Goal: Task Accomplishment & Management: Complete application form

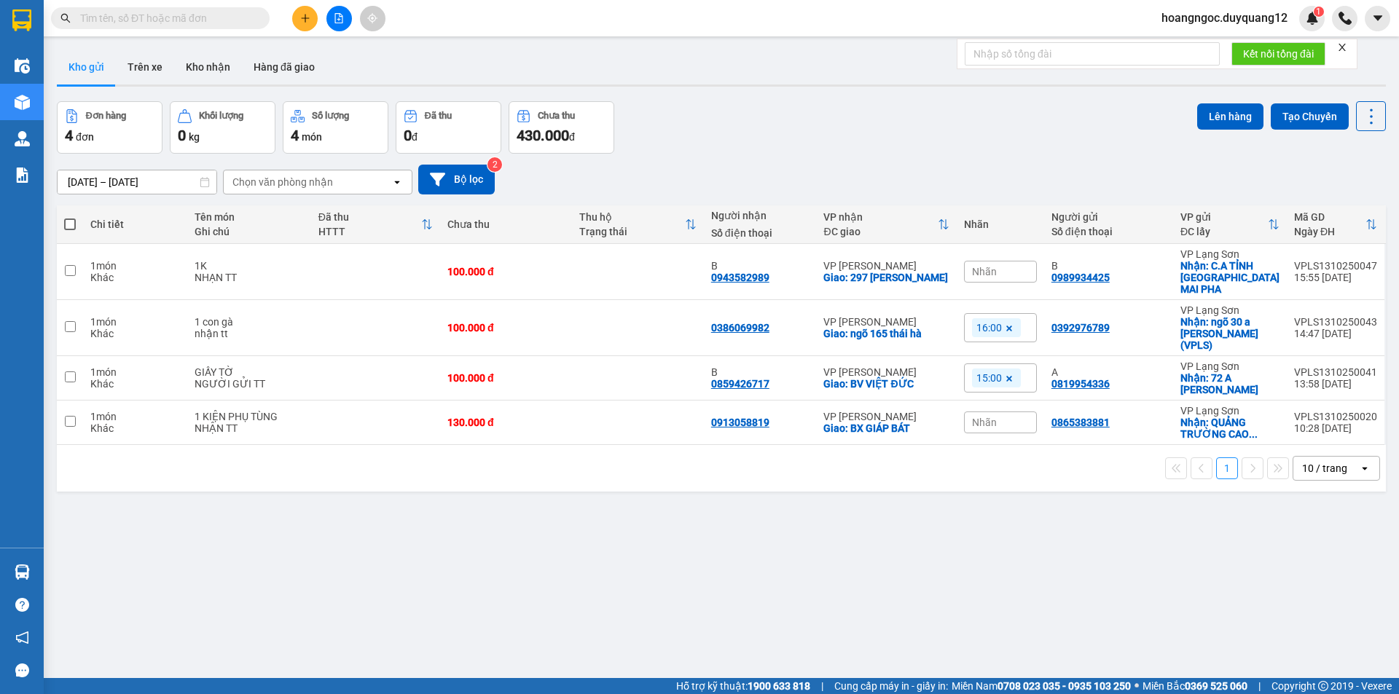
drag, startPoint x: 0, startPoint y: 0, endPoint x: 299, endPoint y: 20, distance: 300.1
click at [299, 20] on button at bounding box center [304, 18] width 25 height 25
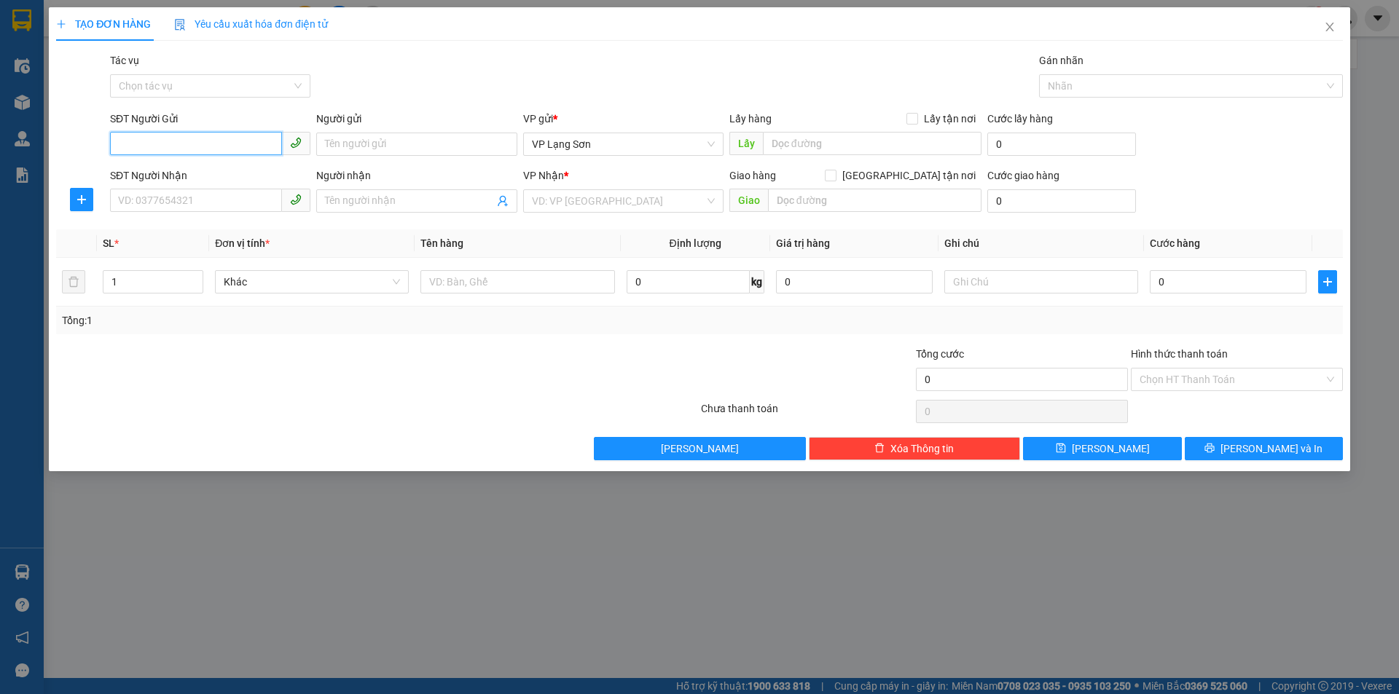
paste input "0989577048"
type input "0989577048"
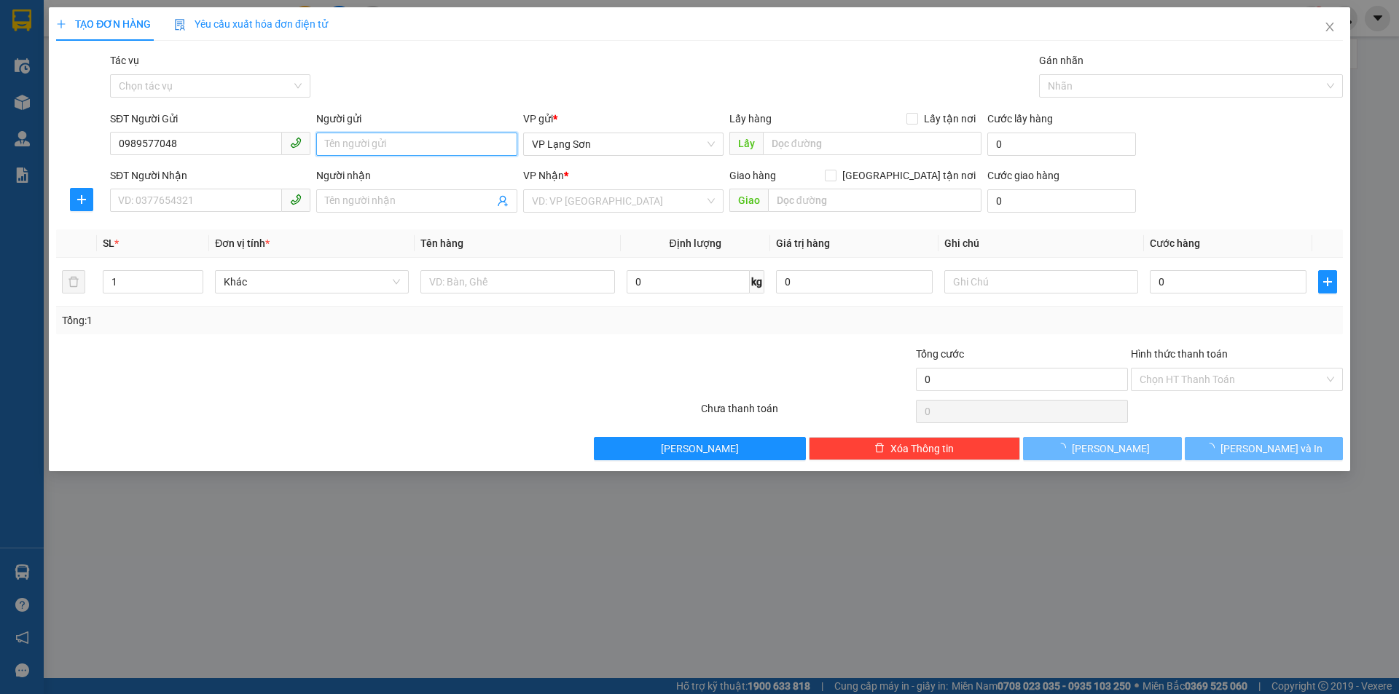
click at [393, 150] on input "Người gửi" at bounding box center [416, 144] width 200 height 23
type input "A"
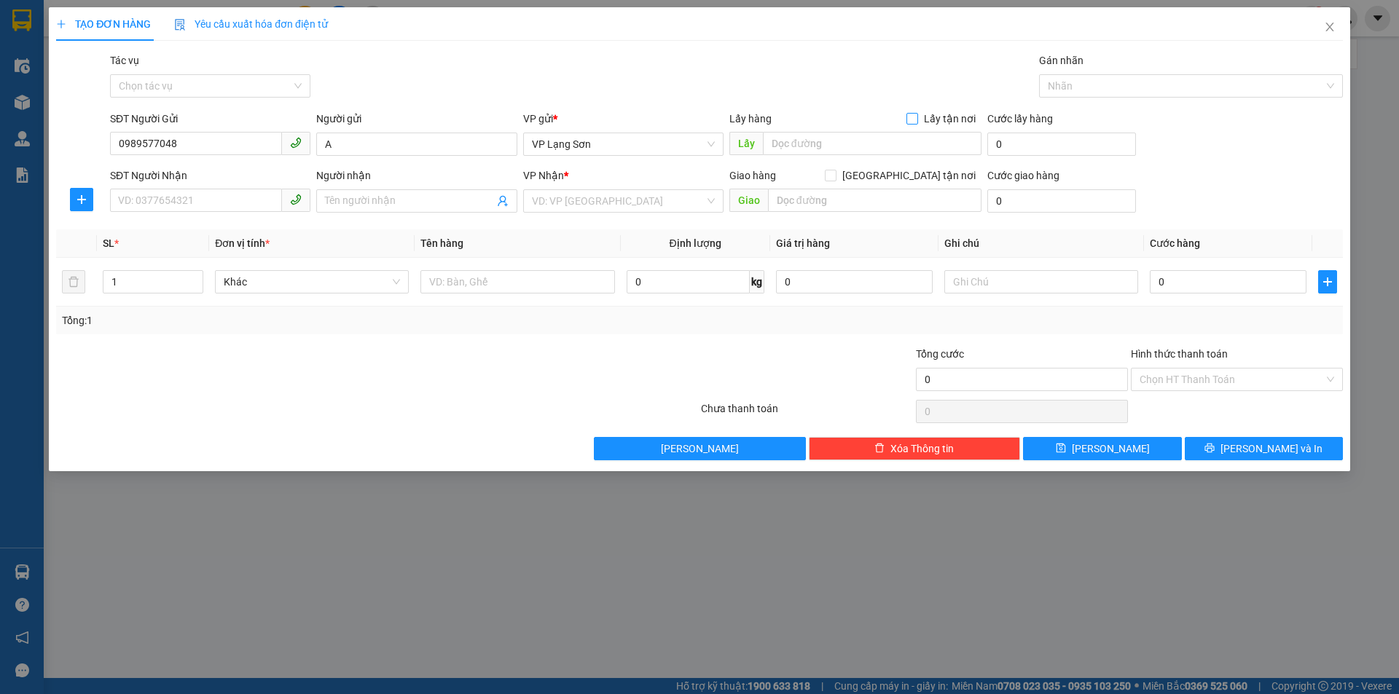
click at [917, 122] on input "Lấy tận nơi" at bounding box center [911, 118] width 10 height 10
checkbox input "true"
click at [835, 177] on input "[GEOGRAPHIC_DATA] tận nơi" at bounding box center [830, 175] width 10 height 10
checkbox input "true"
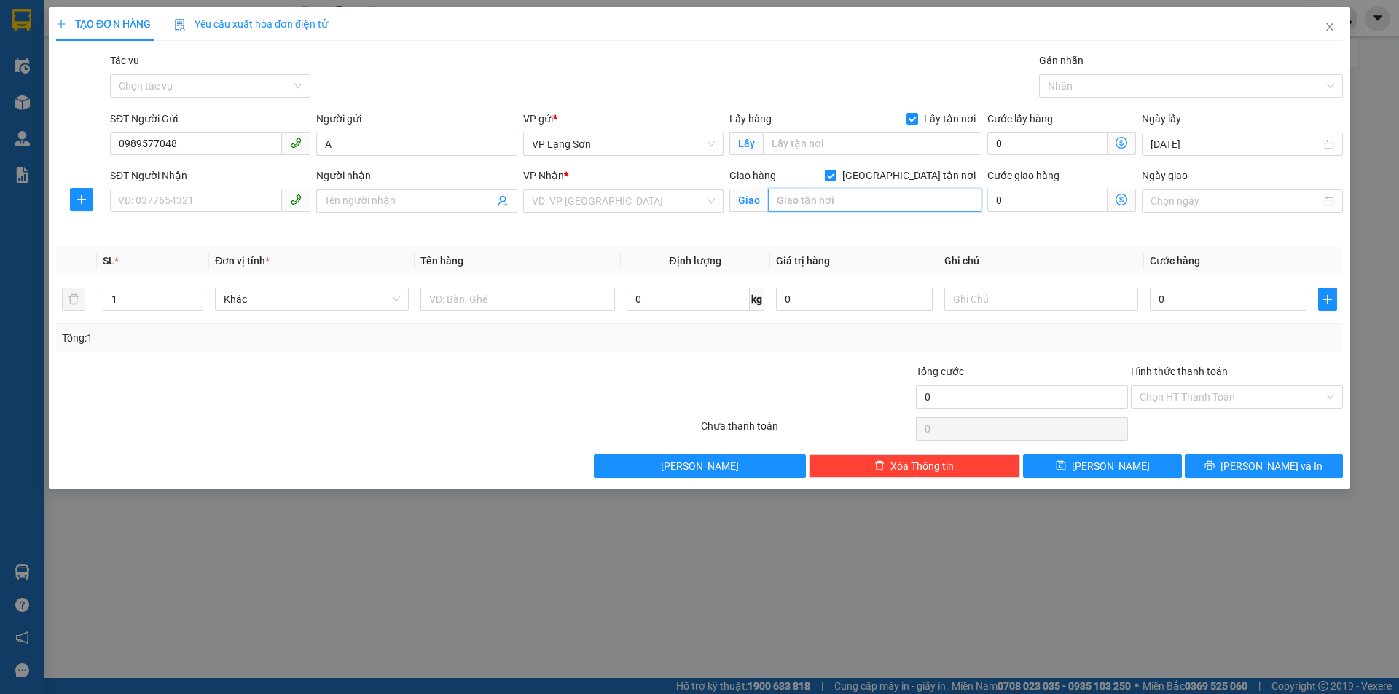
click at [845, 202] on input "text" at bounding box center [874, 200] width 213 height 23
click at [816, 144] on input "text" at bounding box center [872, 143] width 219 height 23
type input "NGÕ 52 [PERSON_NAME]"
click at [222, 205] on input "SĐT Người Nhận" at bounding box center [196, 200] width 172 height 23
type input "0328810103"
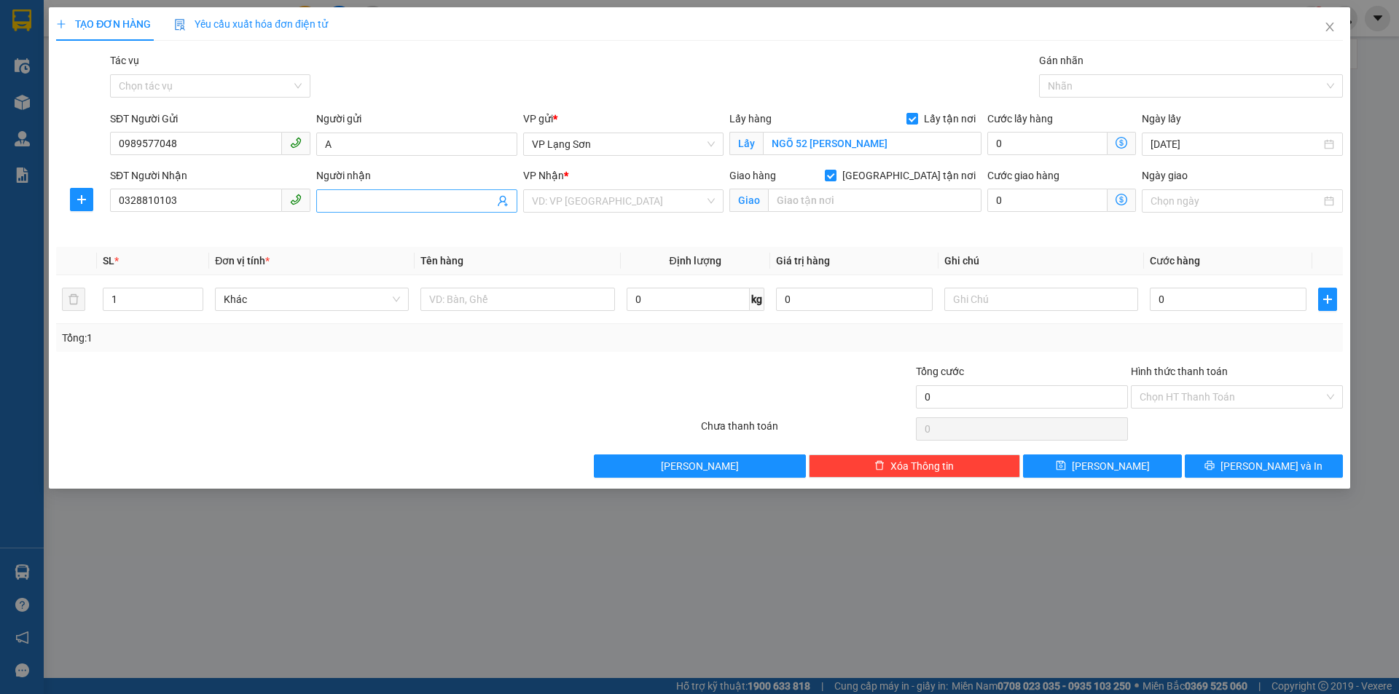
click at [353, 200] on input "Người nhận" at bounding box center [409, 201] width 168 height 16
click at [713, 197] on div "VD: VP [GEOGRAPHIC_DATA]" at bounding box center [623, 200] width 200 height 23
type input "B"
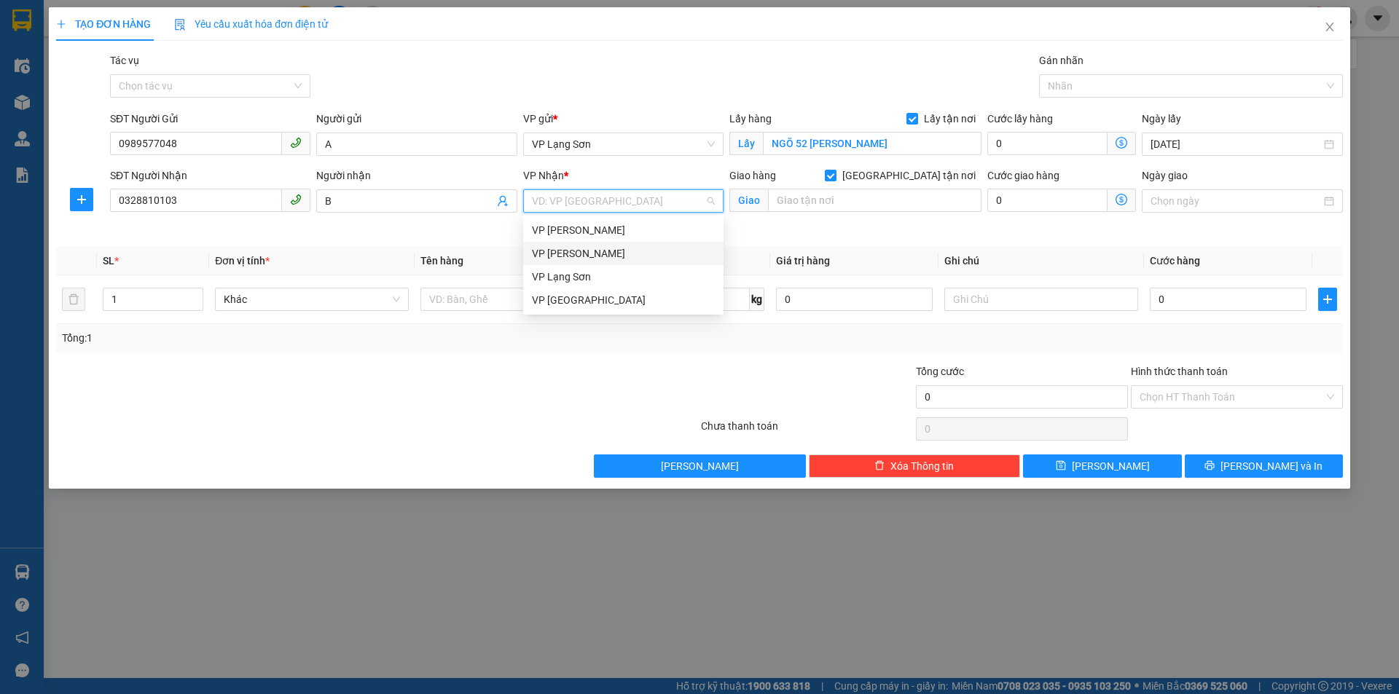
drag, startPoint x: 578, startPoint y: 261, endPoint x: 615, endPoint y: 259, distance: 37.2
click at [584, 263] on div "VP [PERSON_NAME]" at bounding box center [623, 253] width 200 height 23
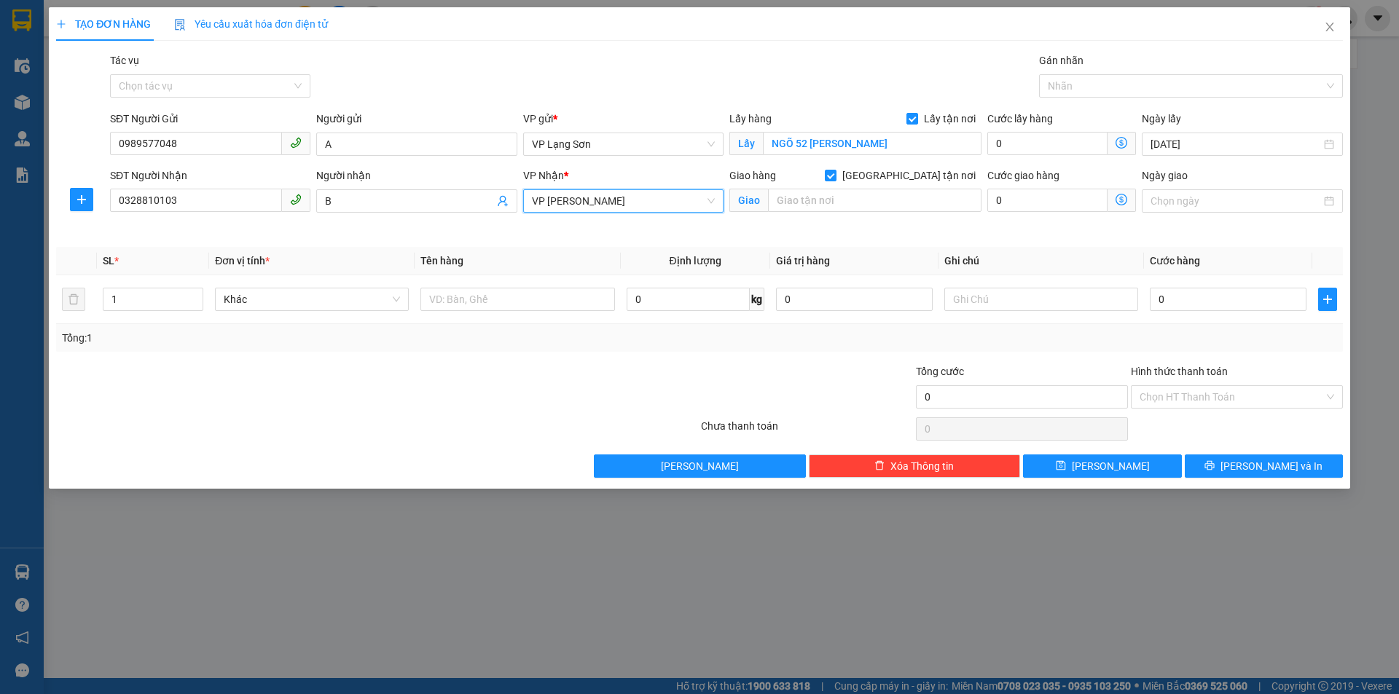
click at [852, 187] on div "Giao hàng [GEOGRAPHIC_DATA] tận nơi" at bounding box center [855, 179] width 252 height 22
click at [852, 203] on input "text" at bounding box center [874, 200] width 213 height 23
type input "360 GIẢI PHÓNG"
drag, startPoint x: 549, startPoint y: 297, endPoint x: 562, endPoint y: 287, distance: 16.0
click at [557, 286] on div at bounding box center [517, 299] width 194 height 29
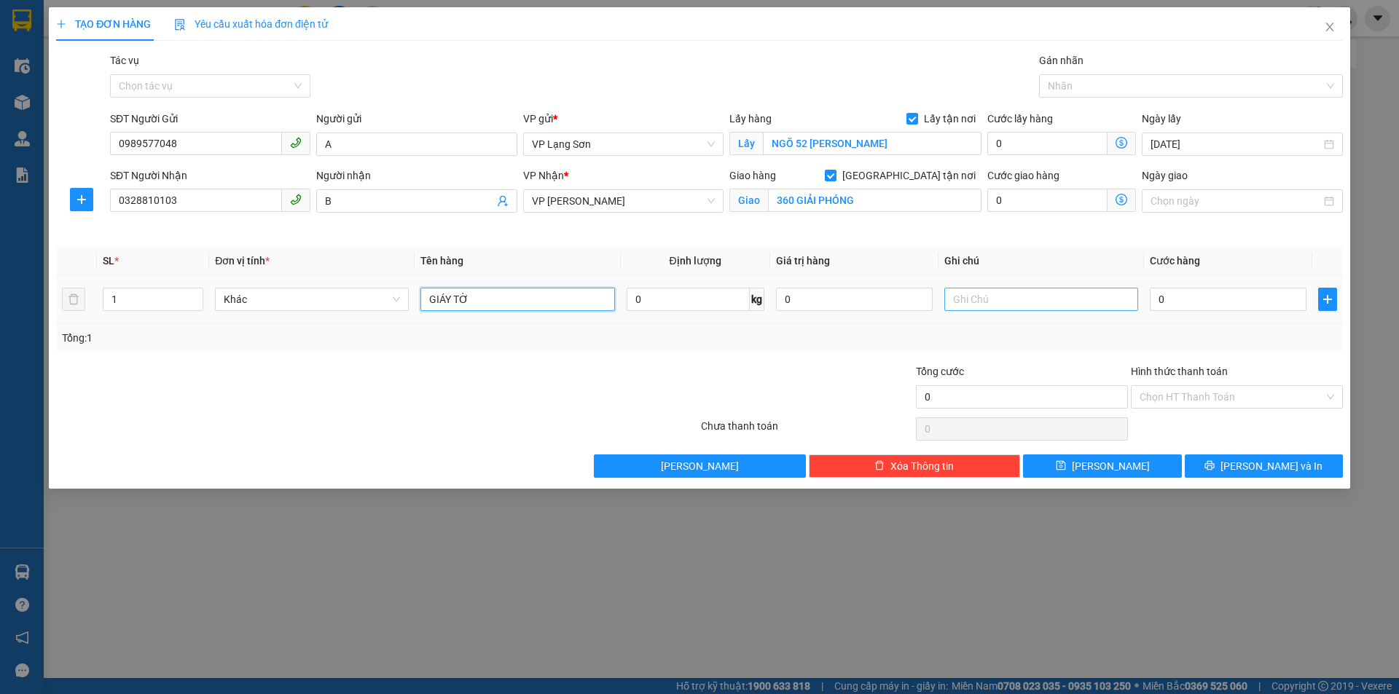
type input "GIÁY TỜ"
click at [981, 302] on input "text" at bounding box center [1041, 299] width 194 height 23
type input "NG GỬI TT"
click at [1247, 307] on input "0" at bounding box center [1228, 299] width 157 height 23
type input "1"
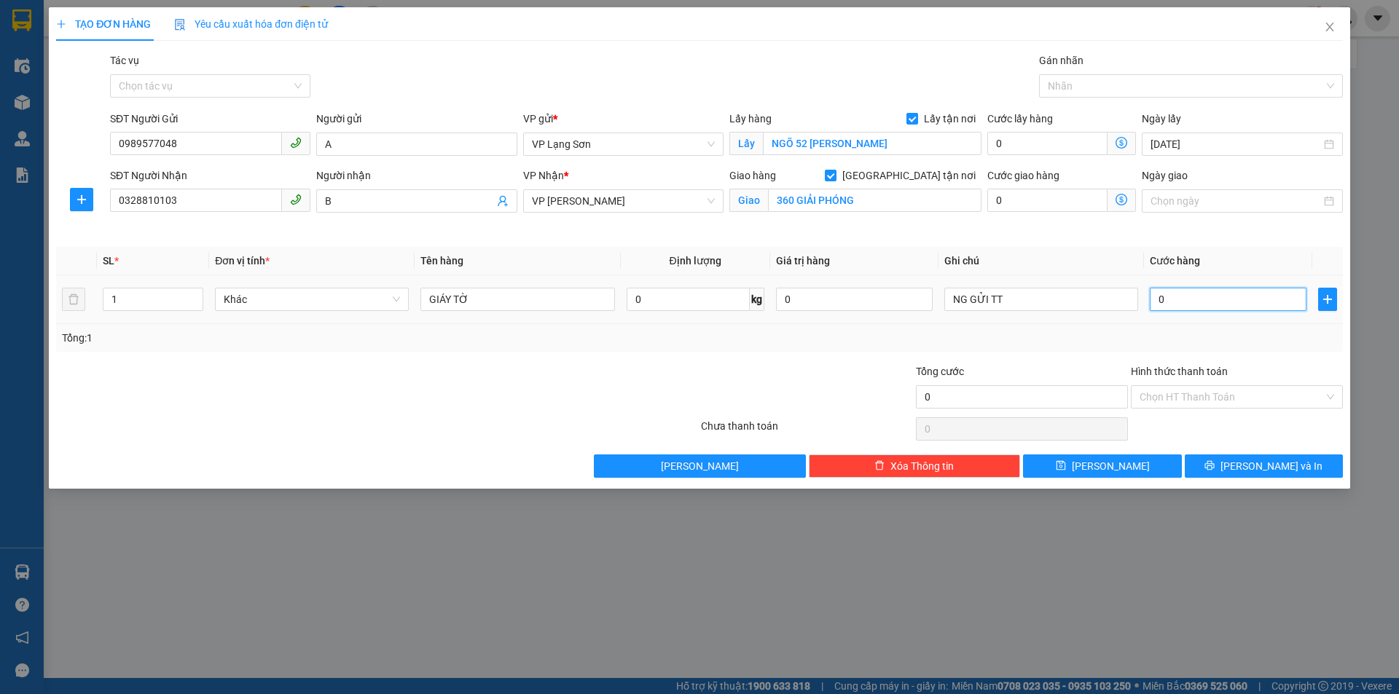
type input "1"
type input "10"
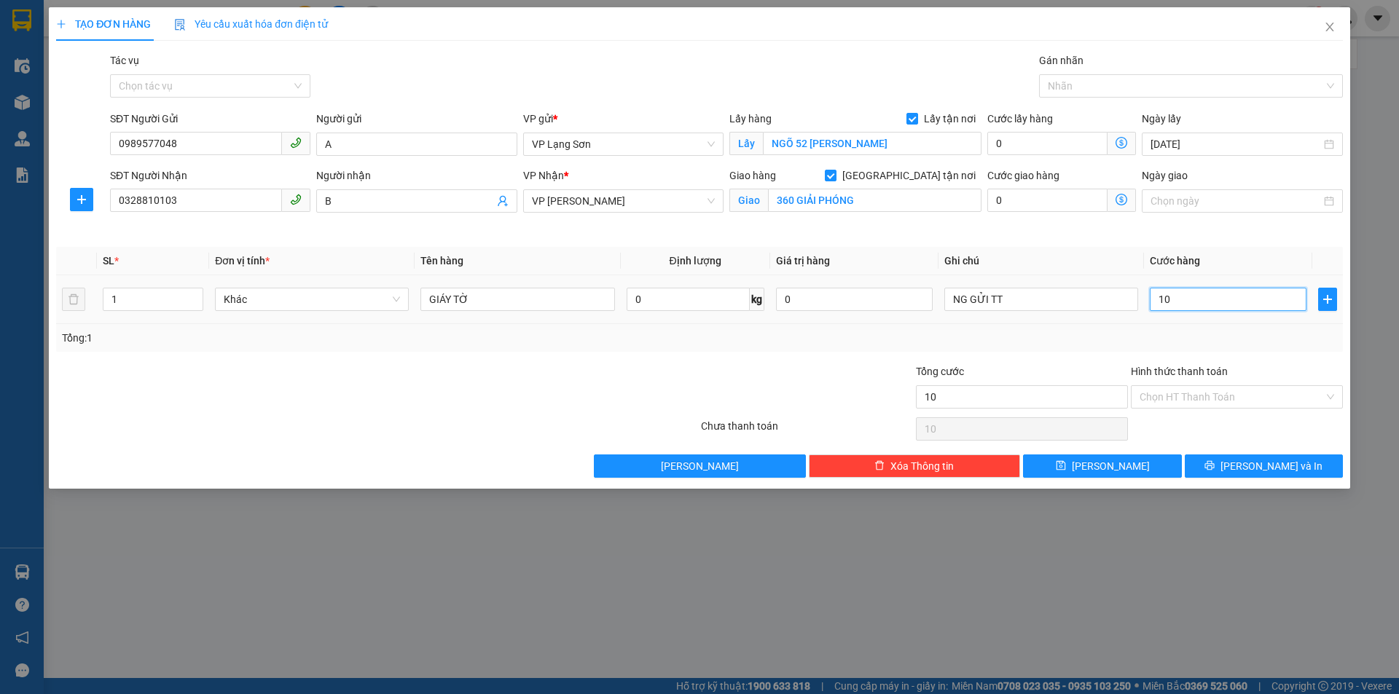
type input "100"
type input "1.000"
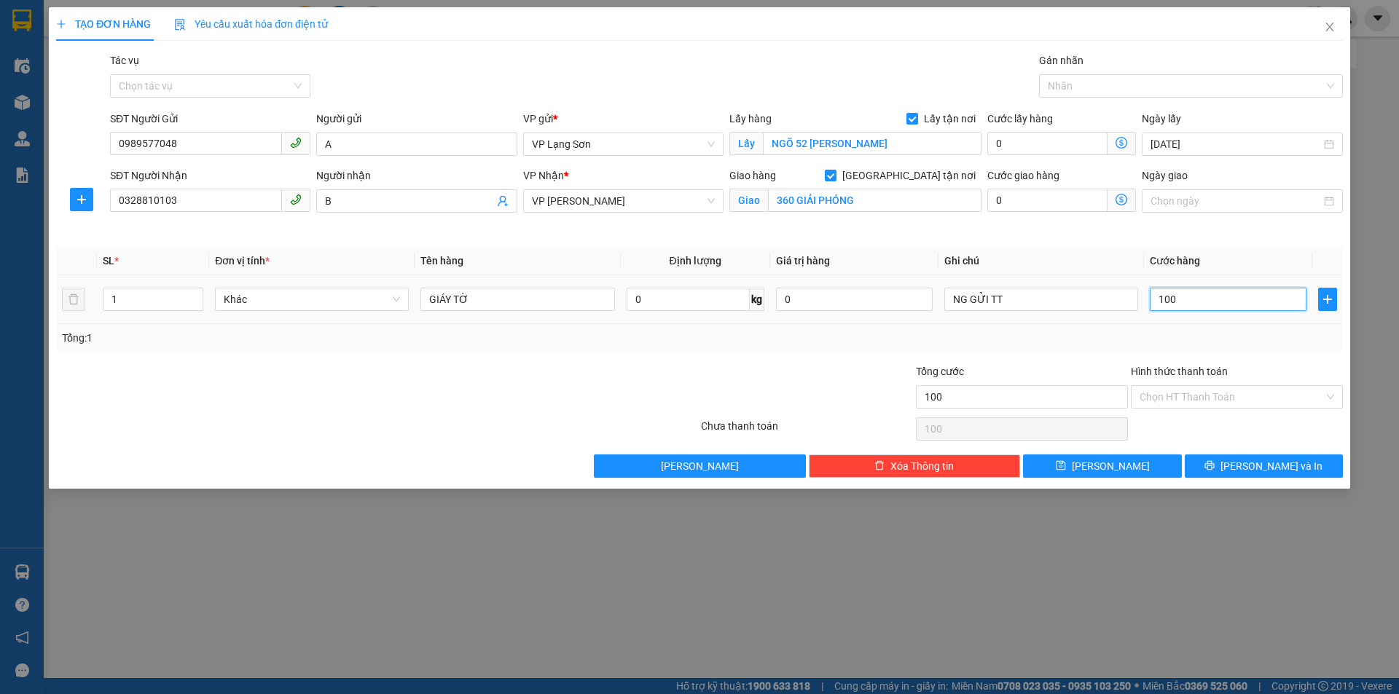
type input "1.000"
type input "10.000"
type input "100.000"
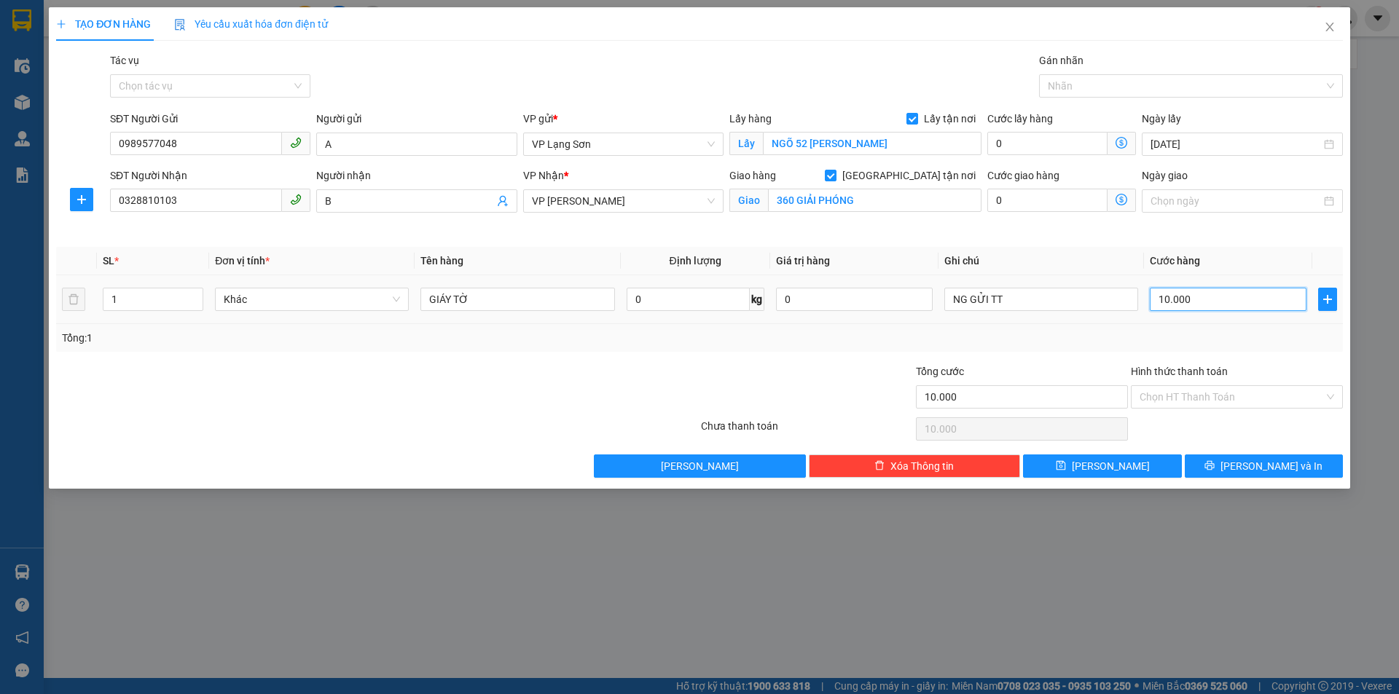
type input "100.000"
click at [1142, 472] on button "[PERSON_NAME]" at bounding box center [1102, 466] width 158 height 23
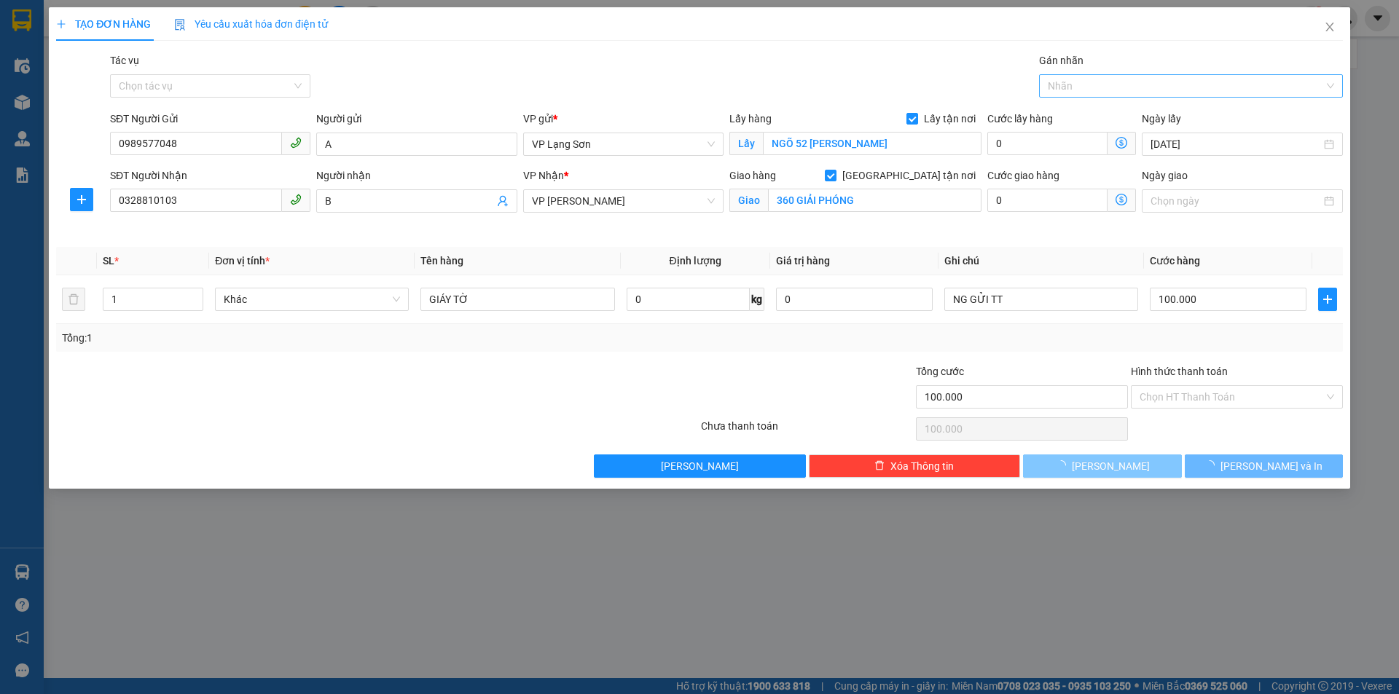
checkbox input "false"
type input "0"
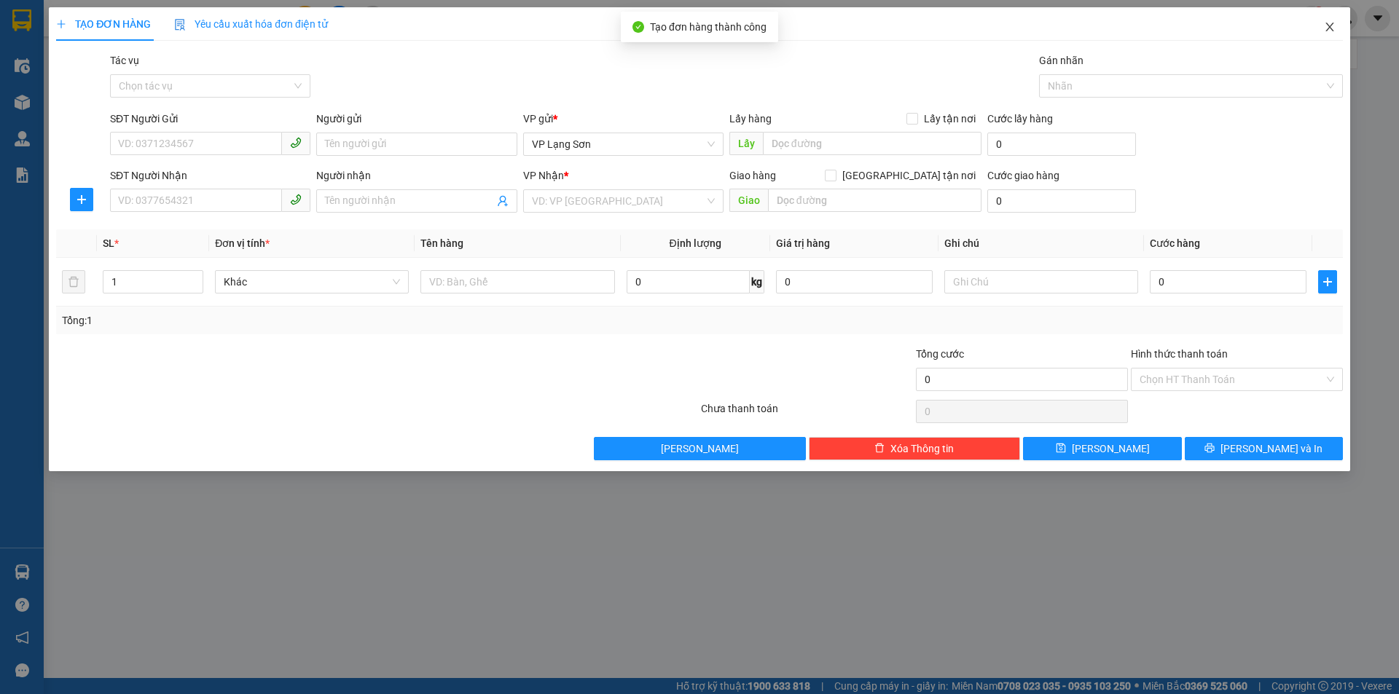
click at [1325, 25] on icon "close" at bounding box center [1330, 27] width 12 height 12
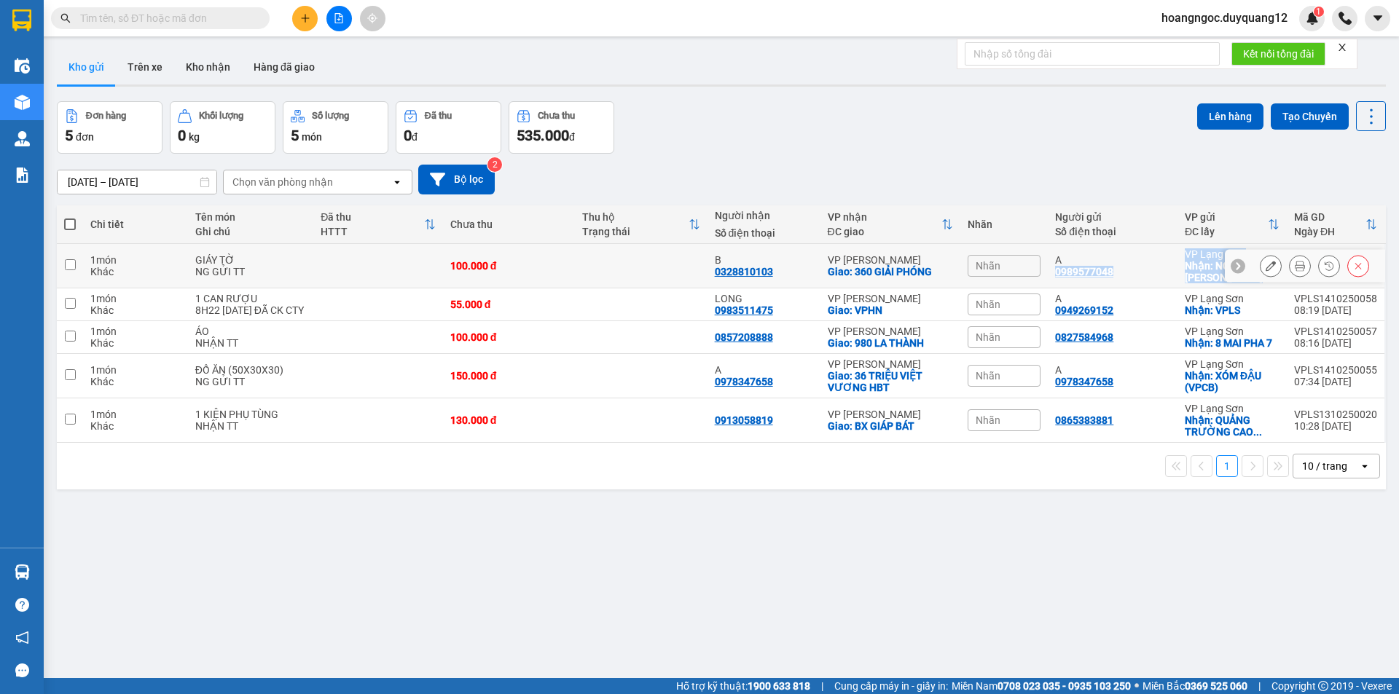
drag, startPoint x: 1112, startPoint y: 293, endPoint x: 1243, endPoint y: 278, distance: 132.0
click at [1243, 278] on tr "1 món Khác GIÁY TỜ NG GỬI TT 100.000 đ B 0328810103 VP Minh Khai Giao: 360 GIẢI…" at bounding box center [721, 266] width 1329 height 44
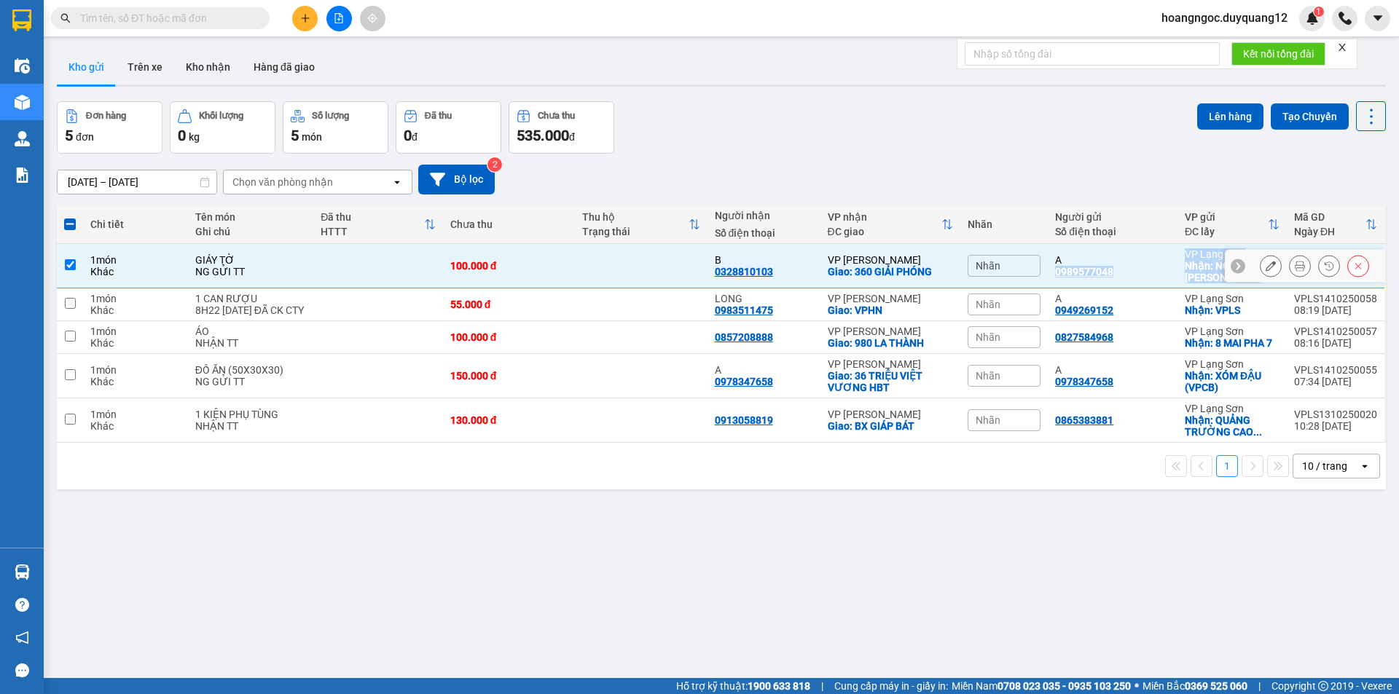
copy tr "0989577048 VP Lạng Sơn Nhận: NGÕ 52 LÝ THƯỜNG KIỆT VPLS1410250059 08:24 14/10"
click at [72, 266] on input "checkbox" at bounding box center [70, 264] width 11 height 11
checkbox input "false"
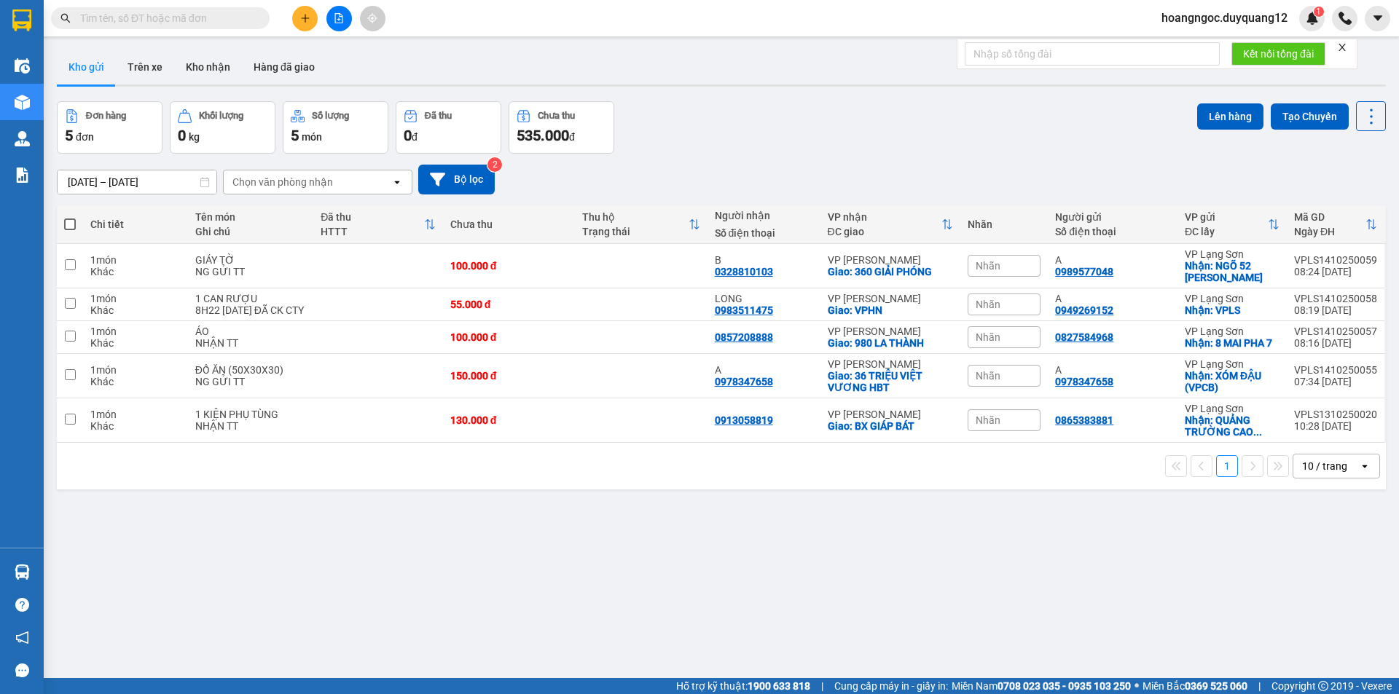
paste input "0969766921"
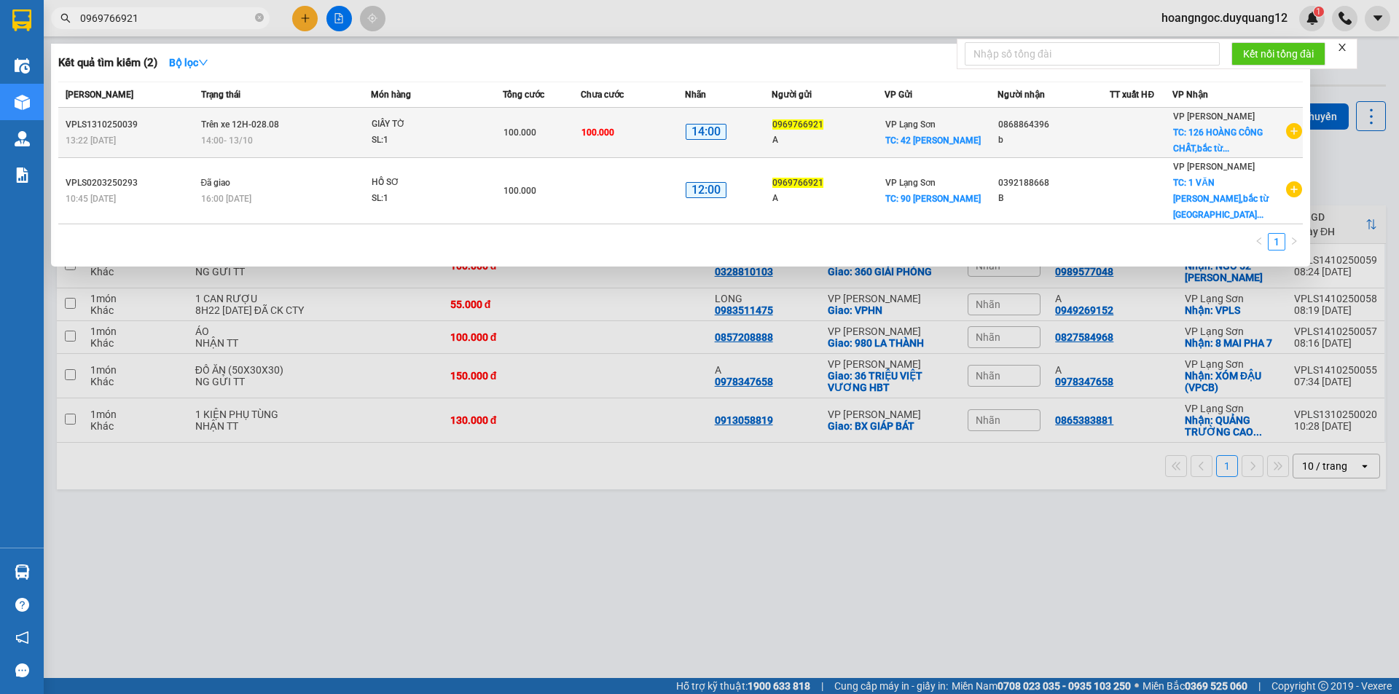
type input "0969766921"
click at [1289, 135] on icon "plus-circle" at bounding box center [1294, 131] width 16 height 16
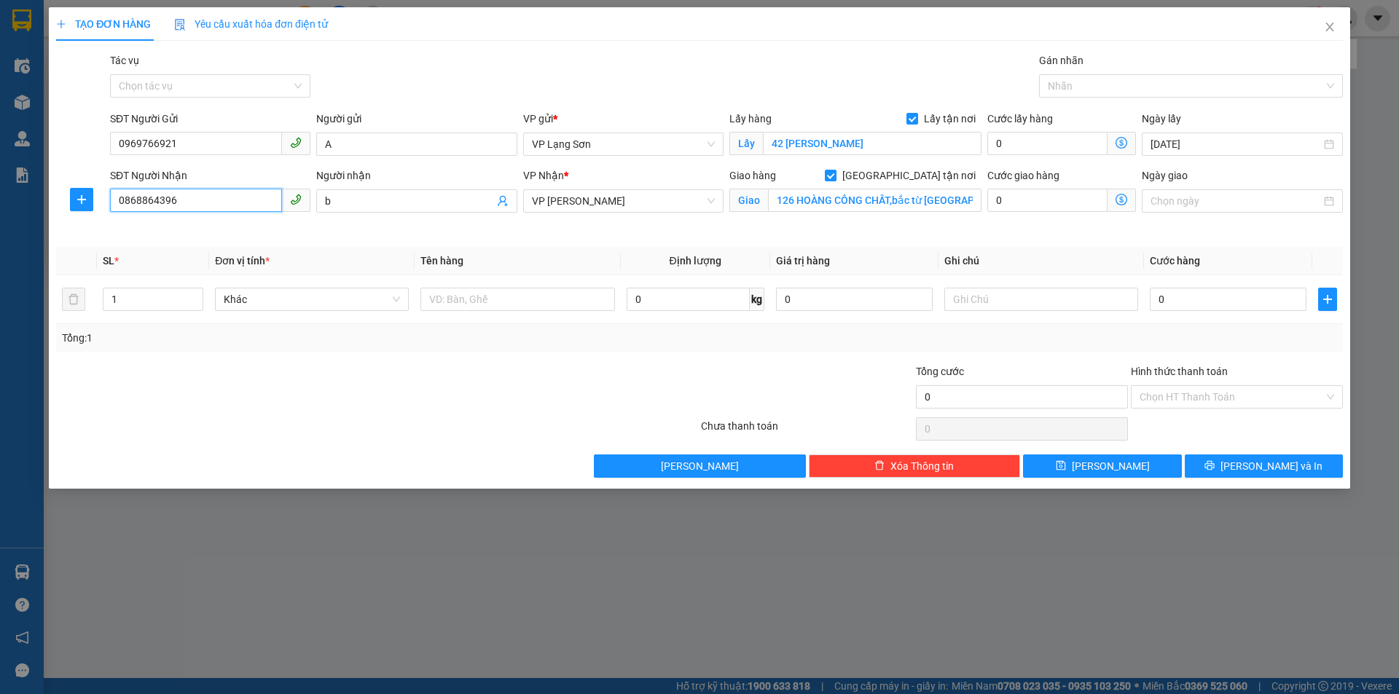
click at [194, 197] on input "0868864396" at bounding box center [196, 200] width 172 height 23
click at [165, 229] on div "0868864396 - b" at bounding box center [210, 230] width 183 height 16
type input "0868864396"
click at [825, 202] on input "126 HOÀNG CÔNG CHẤT,bắc từ liêm,hà nội" at bounding box center [874, 200] width 213 height 23
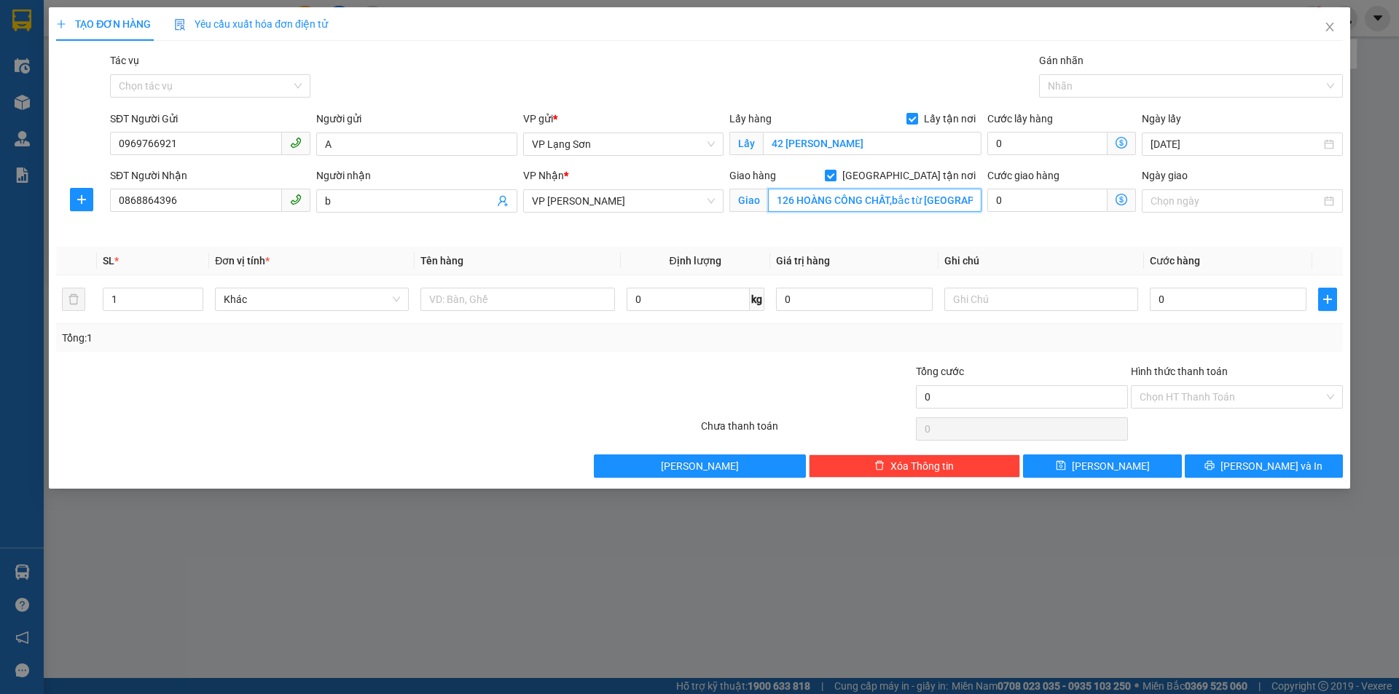
click at [825, 202] on input "126 HOÀNG CÔNG CHẤT,bắc từ liêm,hà nội" at bounding box center [874, 200] width 213 height 23
type input "VPHN"
click at [483, 302] on input "text" at bounding box center [517, 299] width 194 height 23
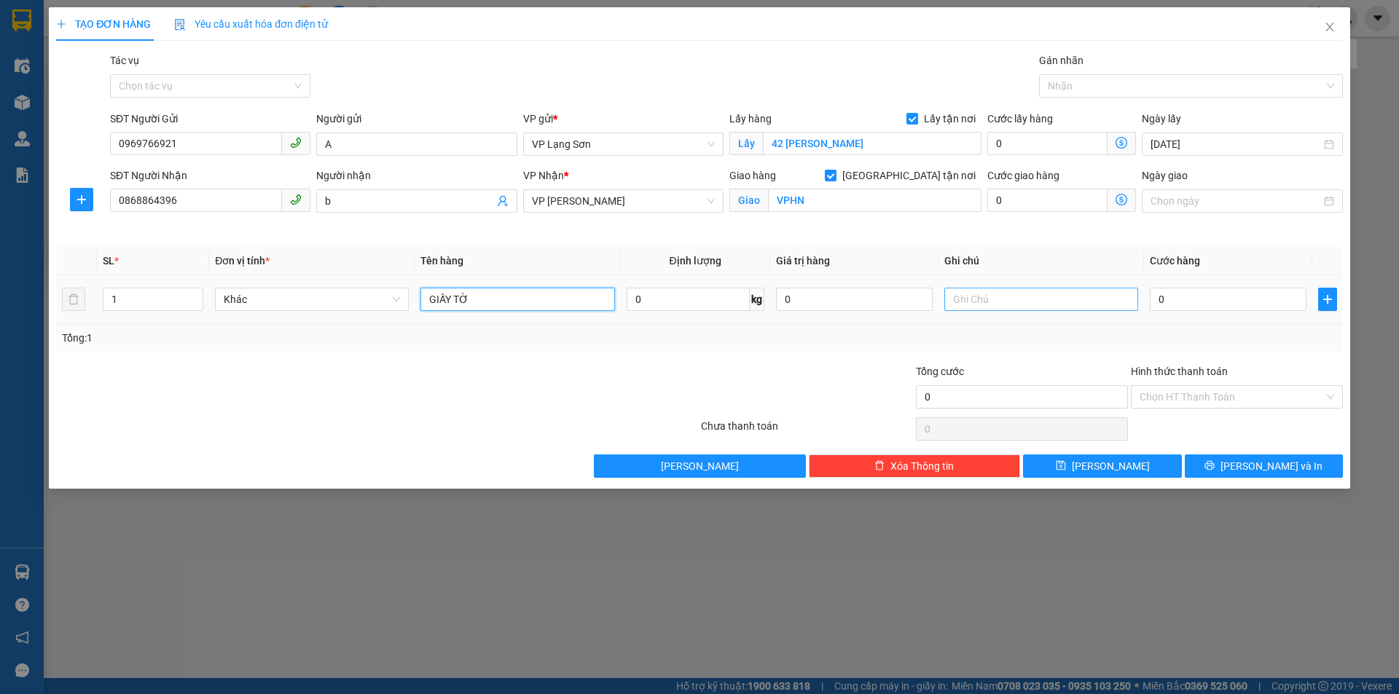
type input "GIẤY TỜ"
click at [984, 306] on input "text" at bounding box center [1041, 299] width 194 height 23
